Goal: Task Accomplishment & Management: Use online tool/utility

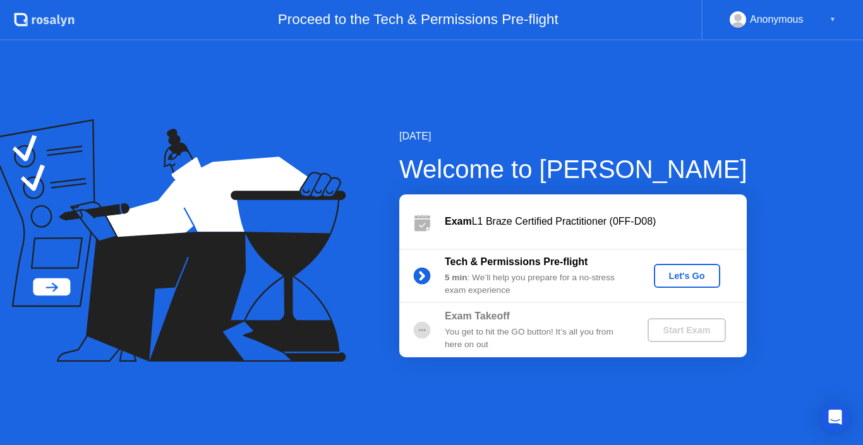
click at [683, 272] on div "Let's Go" at bounding box center [687, 276] width 56 height 10
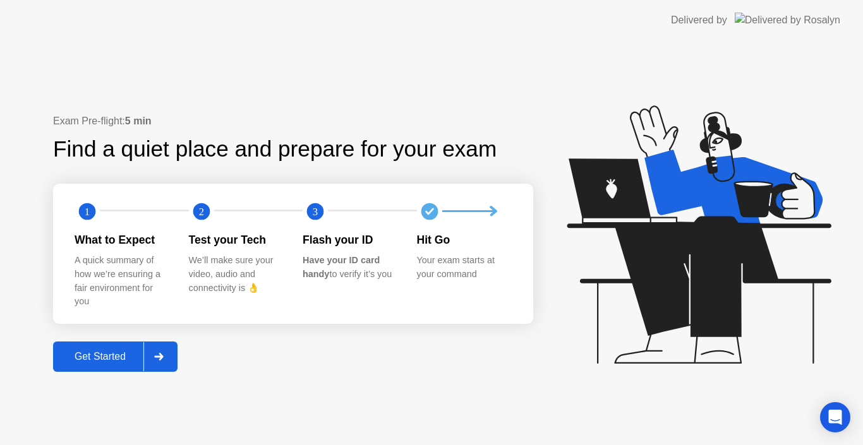
click at [112, 352] on div "Get Started" at bounding box center [100, 356] width 87 height 11
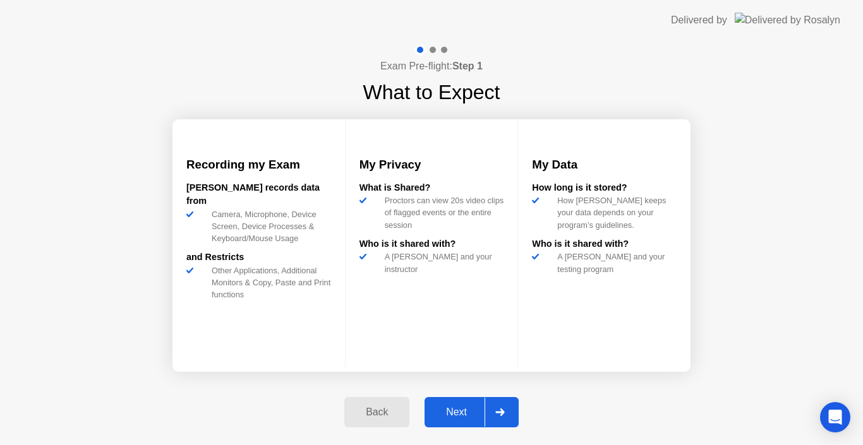
click at [619, 251] on div "Who is it shared with?" at bounding box center [604, 244] width 145 height 14
click at [753, 265] on div "Exam Pre-flight: Step 1 What to Expect Recording my Exam [PERSON_NAME] records …" at bounding box center [431, 242] width 863 height 405
click at [453, 412] on div "Next" at bounding box center [456, 412] width 56 height 11
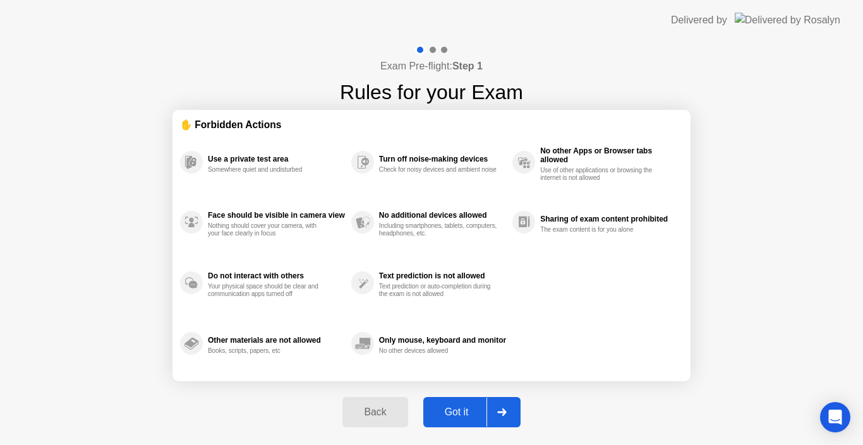
click at [455, 411] on div "Got it" at bounding box center [456, 412] width 59 height 11
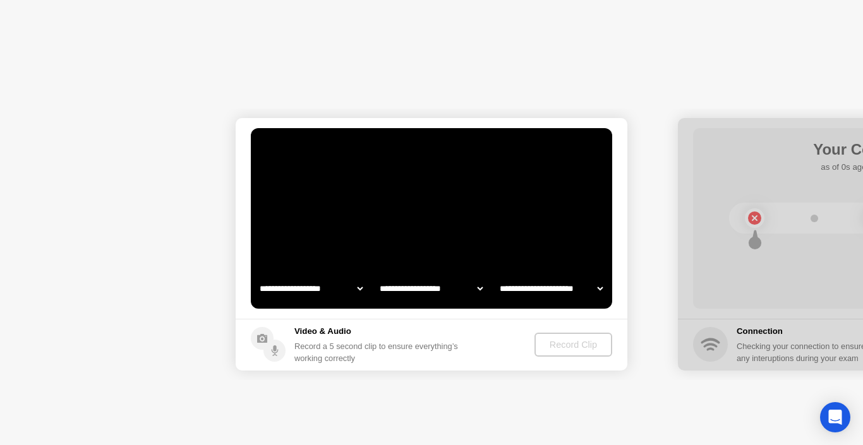
select select "**********"
select select "*******"
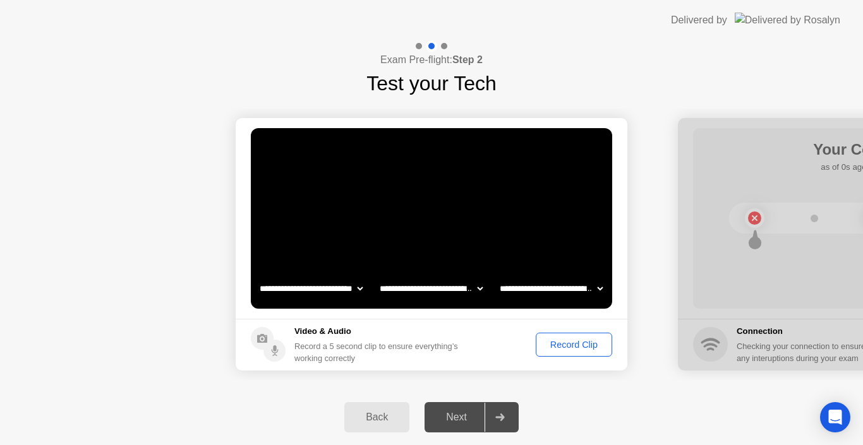
click at [553, 340] on div "Record Clip" at bounding box center [574, 345] width 68 height 10
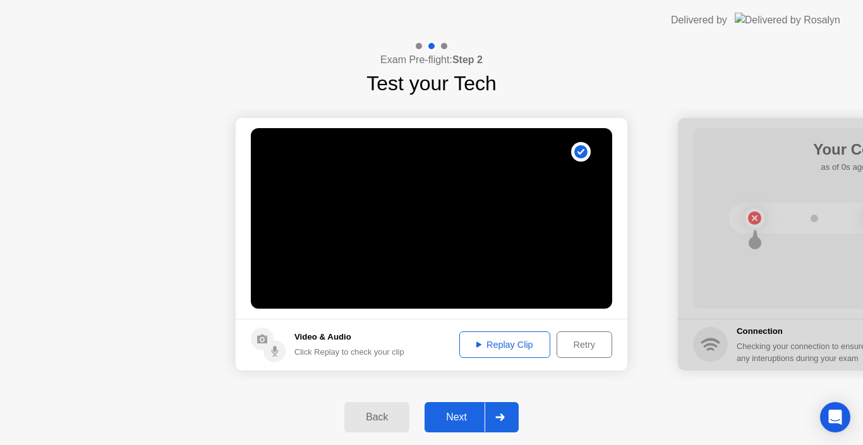
click at [477, 340] on div "Replay Clip" at bounding box center [504, 345] width 82 height 10
click at [462, 416] on div "Next" at bounding box center [456, 417] width 56 height 11
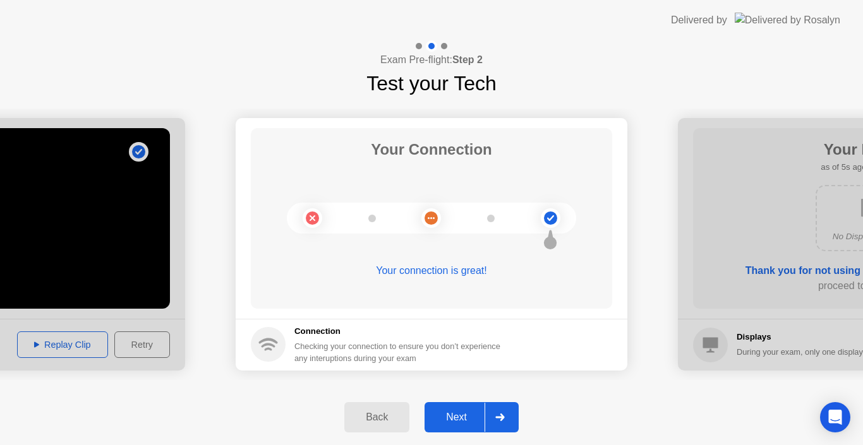
click at [457, 415] on div "Next" at bounding box center [456, 417] width 56 height 11
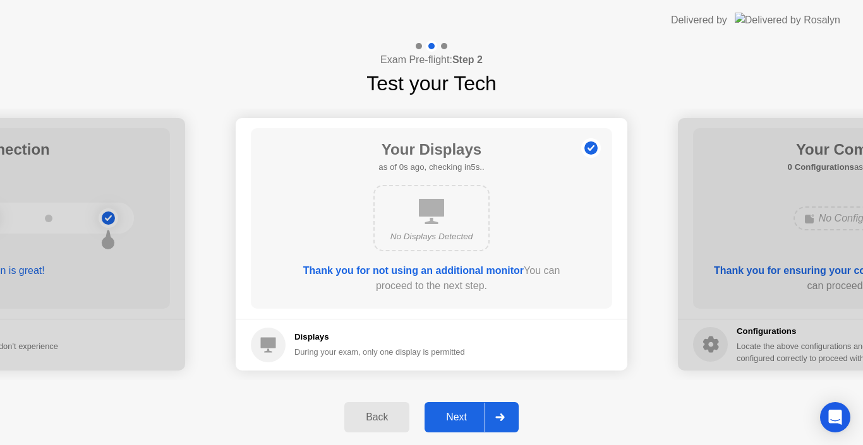
click at [450, 405] on button "Next" at bounding box center [471, 417] width 94 height 30
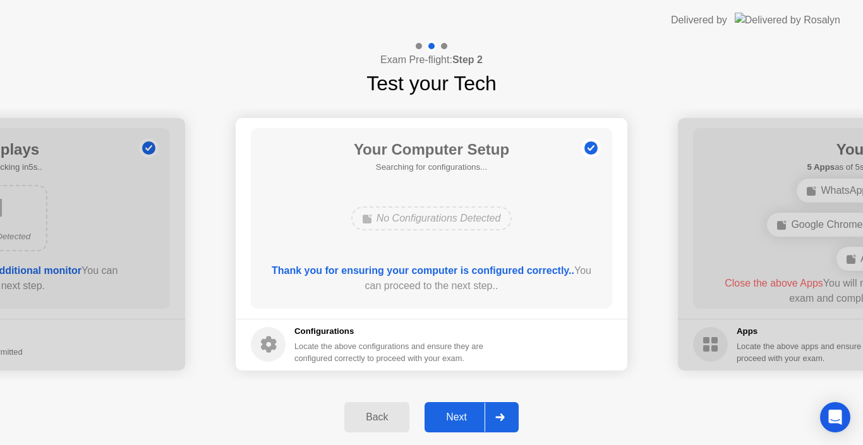
click at [337, 337] on div "Configurations Locate the above configurations and ensure they are configured c…" at bounding box center [389, 344] width 191 height 39
click at [454, 412] on div "Next" at bounding box center [456, 417] width 56 height 11
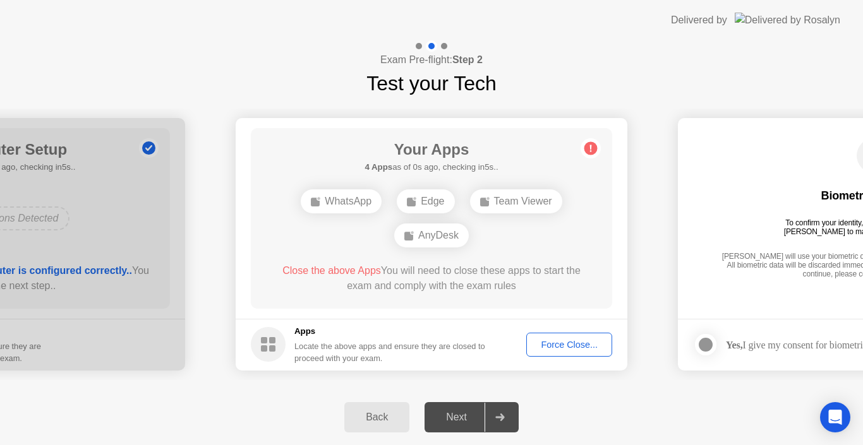
click at [119, 412] on div "Back Next" at bounding box center [431, 418] width 863 height 56
click at [557, 346] on div "Force Close..." at bounding box center [568, 345] width 77 height 10
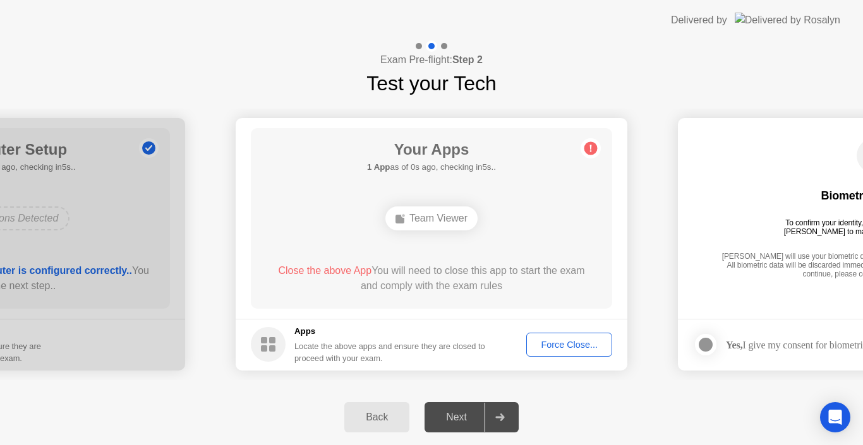
click at [567, 352] on button "Force Close..." at bounding box center [569, 345] width 86 height 24
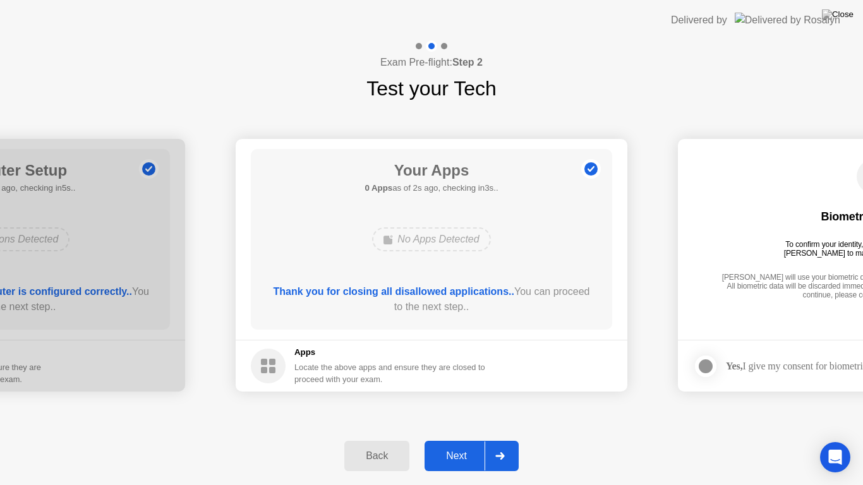
click at [458, 445] on div "Next" at bounding box center [456, 455] width 56 height 11
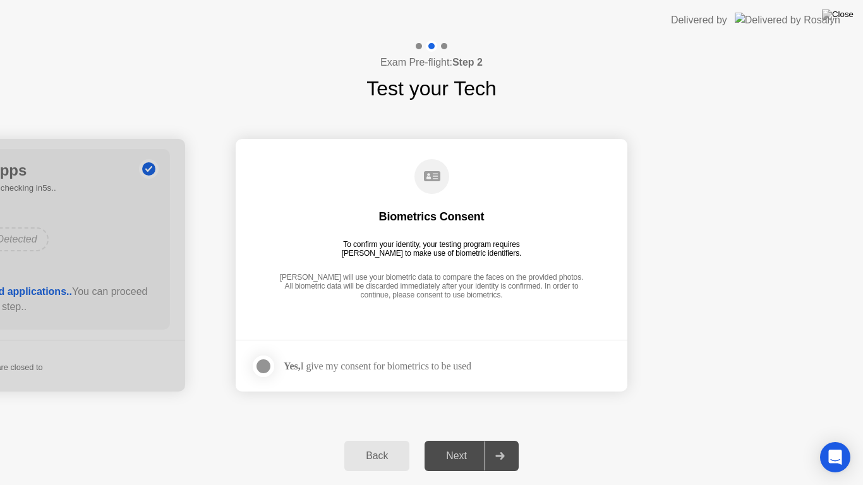
click at [263, 366] on div at bounding box center [263, 366] width 15 height 15
click at [468, 445] on div "Next" at bounding box center [456, 455] width 56 height 11
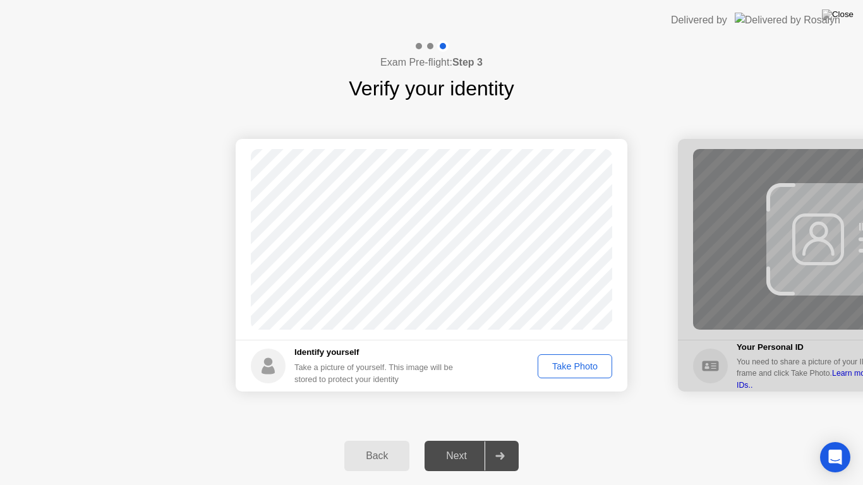
click at [554, 366] on div "Take Photo" at bounding box center [575, 366] width 66 height 10
click at [467, 445] on div "Next" at bounding box center [456, 455] width 56 height 11
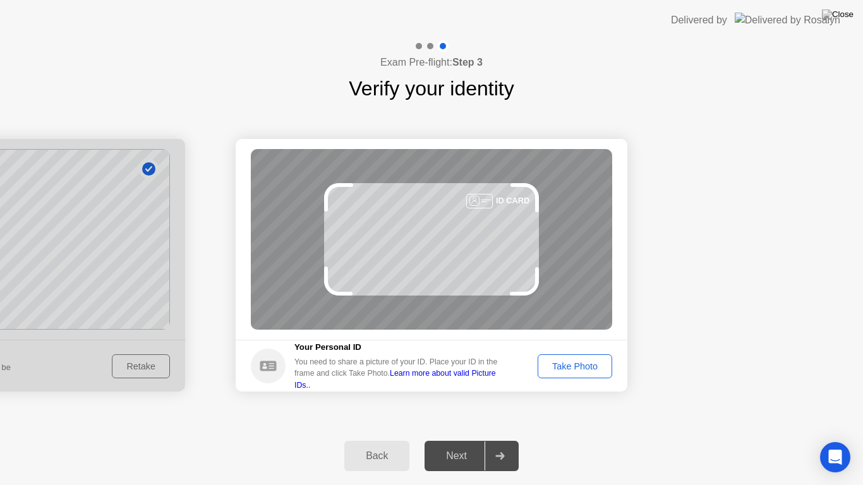
click at [563, 370] on div "Take Photo" at bounding box center [575, 366] width 66 height 10
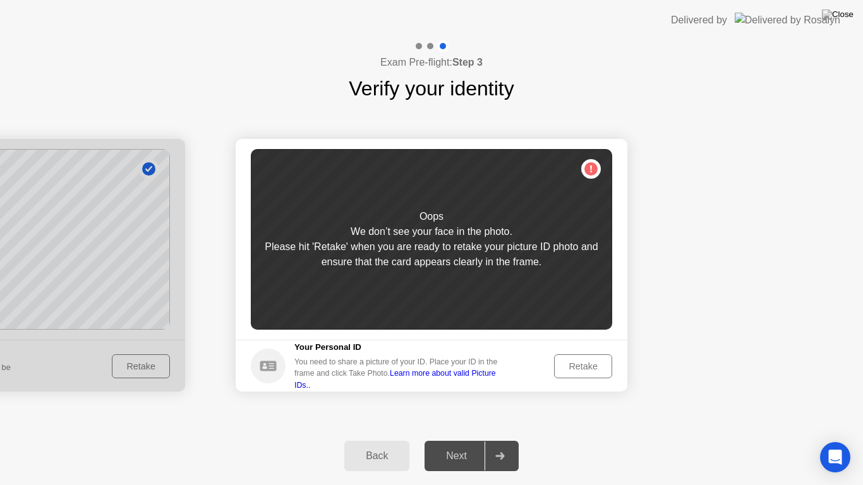
click at [572, 361] on div "Retake" at bounding box center [582, 366] width 49 height 10
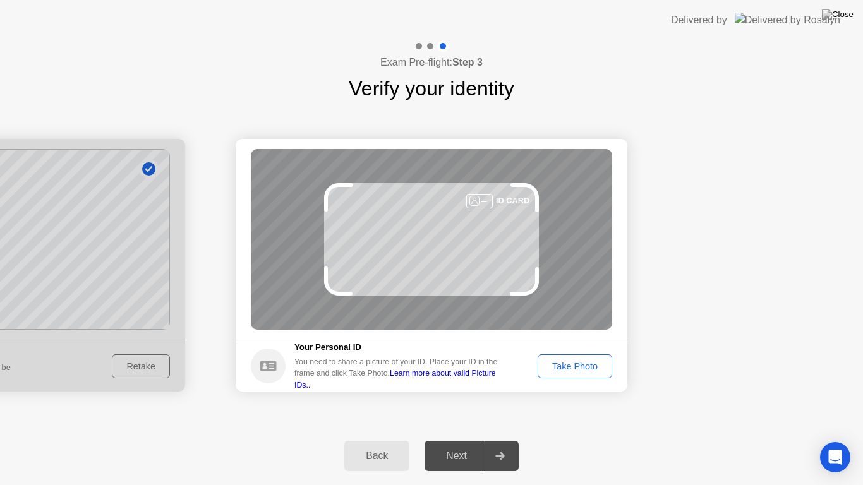
click at [582, 364] on div "Take Photo" at bounding box center [575, 366] width 66 height 10
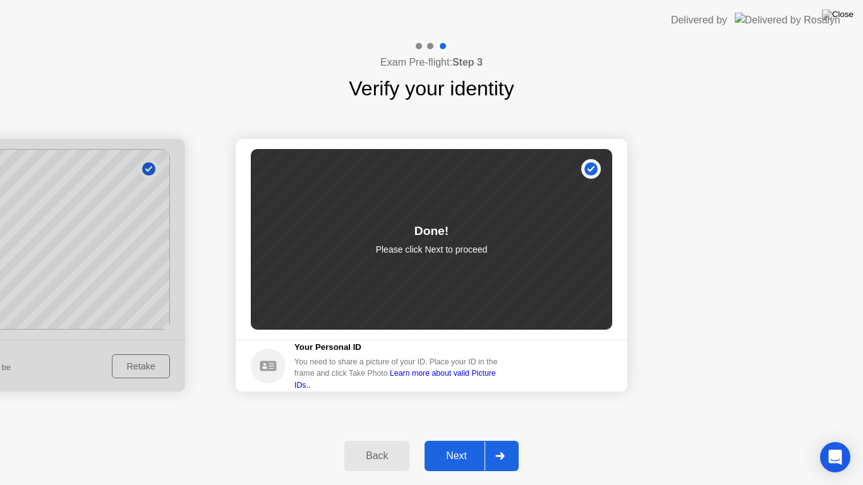
click at [443, 445] on div "Next" at bounding box center [456, 455] width 56 height 11
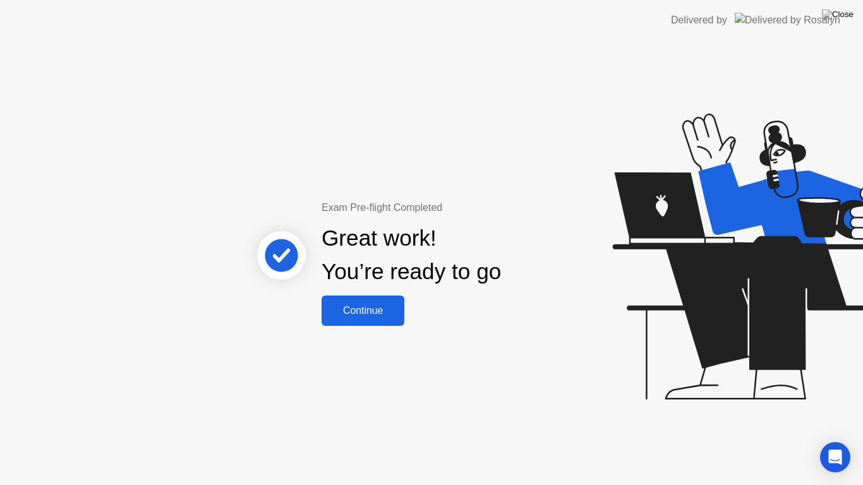
click at [390, 313] on div "Continue" at bounding box center [362, 310] width 75 height 11
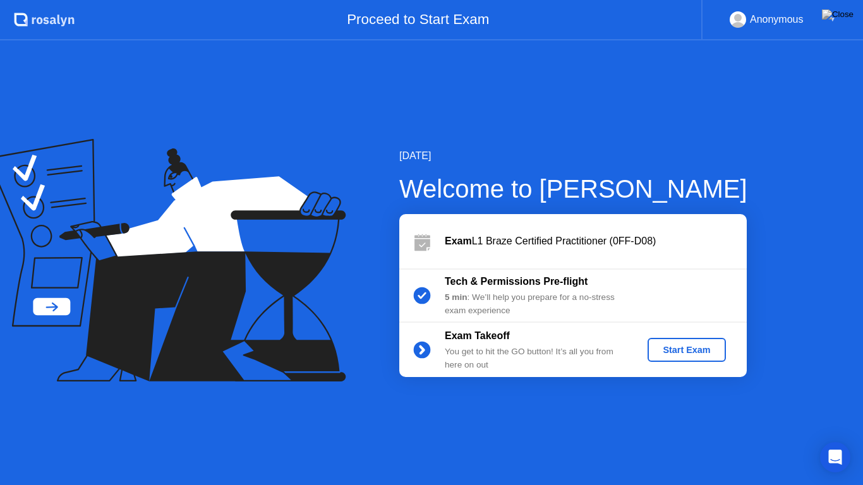
click at [692, 349] on div "Start Exam" at bounding box center [686, 350] width 68 height 10
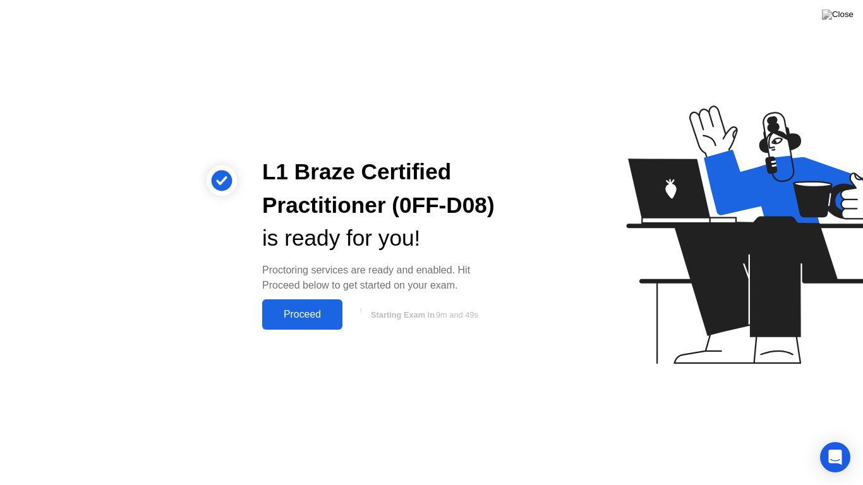
click at [320, 316] on div "Proceed" at bounding box center [302, 314] width 73 height 11
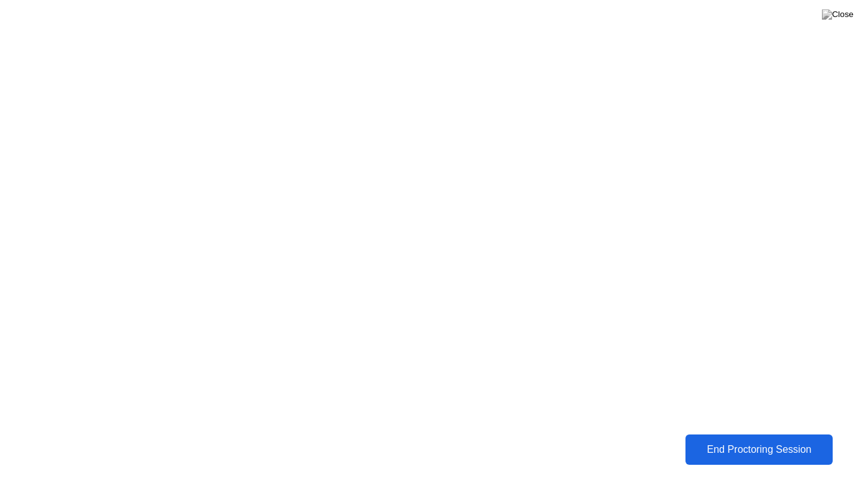
click at [709, 445] on div "End Proctoring Session" at bounding box center [758, 449] width 141 height 11
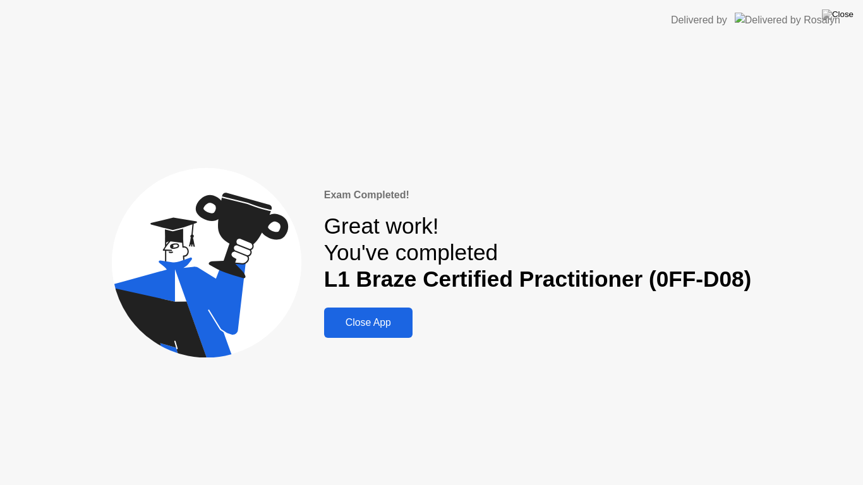
click at [379, 326] on div "Close App" at bounding box center [368, 322] width 81 height 11
